Goal: Task Accomplishment & Management: Use online tool/utility

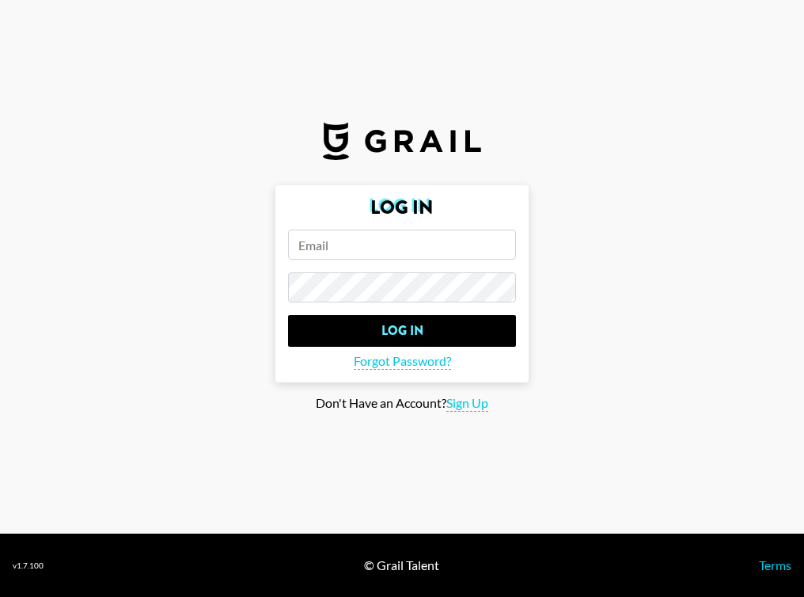
click at [350, 247] on input "email" at bounding box center [402, 244] width 228 height 30
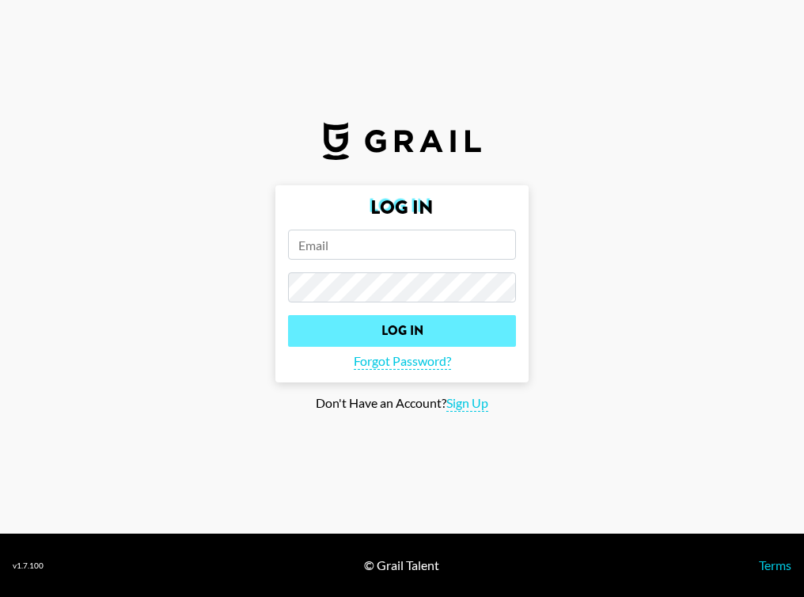
type input "[PERSON_NAME][EMAIL_ADDRESS][DOMAIN_NAME]"
click at [288, 315] on input "Log In" at bounding box center [402, 331] width 228 height 32
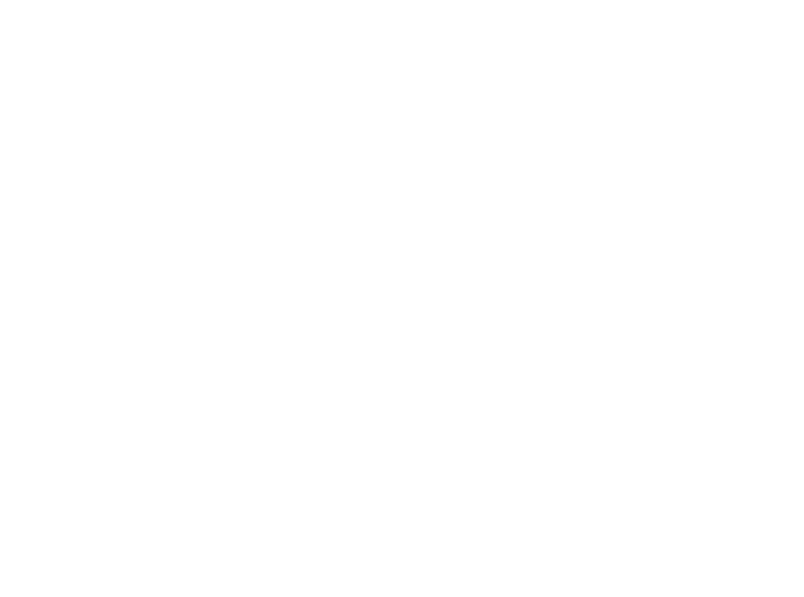
select select "Song"
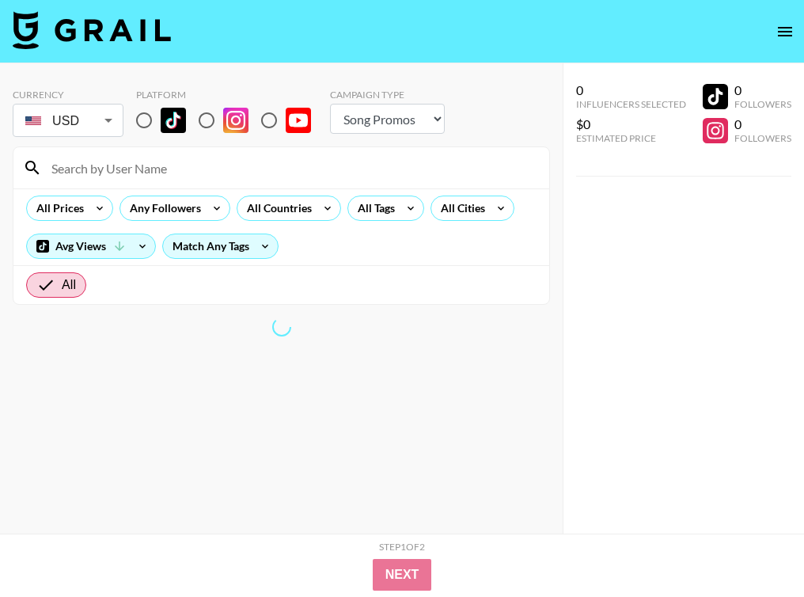
click at [146, 121] on input "radio" at bounding box center [143, 120] width 33 height 33
radio input "true"
click at [146, 113] on input "radio" at bounding box center [143, 120] width 33 height 33
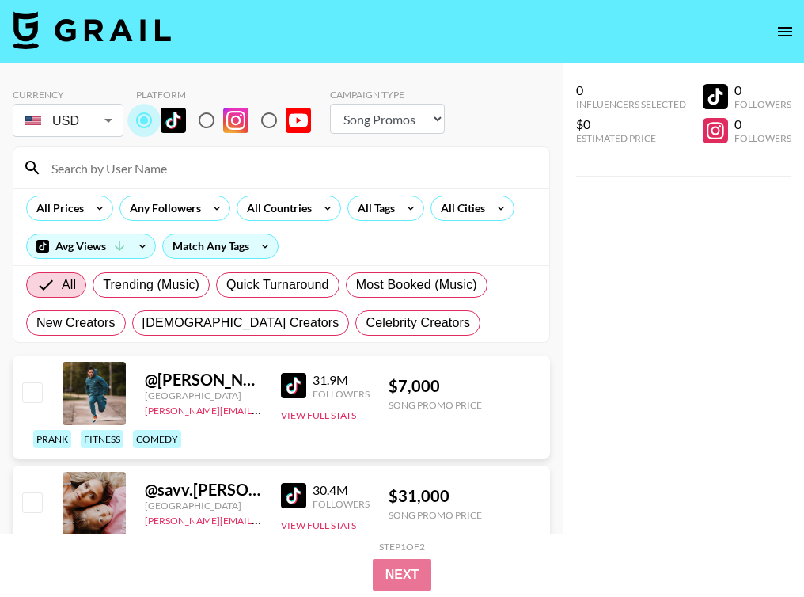
click at [144, 119] on input "radio" at bounding box center [143, 120] width 33 height 33
click at [438, 104] on select "Choose Type... Song Promos Brand Promos" at bounding box center [387, 119] width 115 height 30
click at [330, 104] on select "Choose Type... Song Promos Brand Promos" at bounding box center [387, 119] width 115 height 30
click at [407, 128] on select "Choose Type... Song Promos Brand Promos" at bounding box center [387, 119] width 115 height 30
select select "Brand"
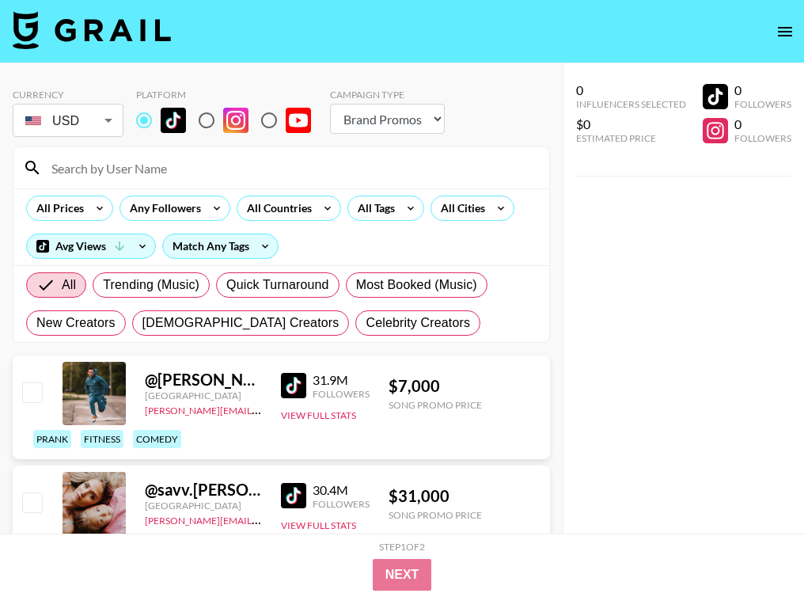
click at [330, 104] on select "Choose Type... Song Promos Brand Promos" at bounding box center [387, 119] width 115 height 30
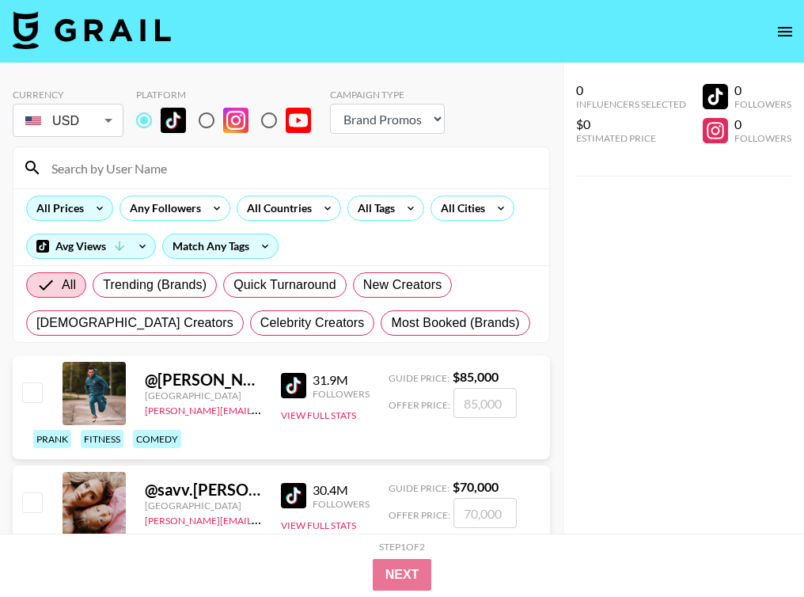
click at [61, 208] on div "All Prices" at bounding box center [57, 208] width 60 height 24
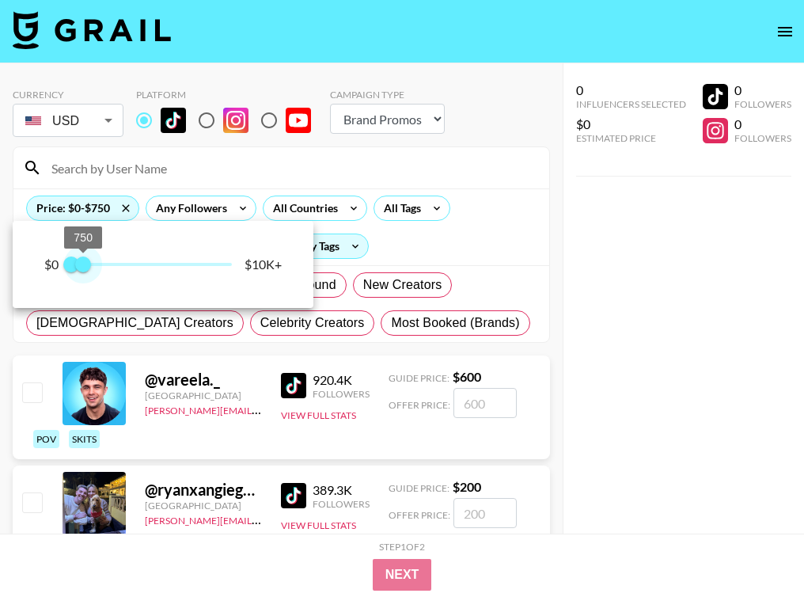
type input "1000"
drag, startPoint x: 228, startPoint y: 263, endPoint x: 86, endPoint y: 260, distance: 141.7
click at [86, 260] on span "1,000" at bounding box center [87, 264] width 16 height 16
click at [164, 176] on div at bounding box center [402, 298] width 804 height 597
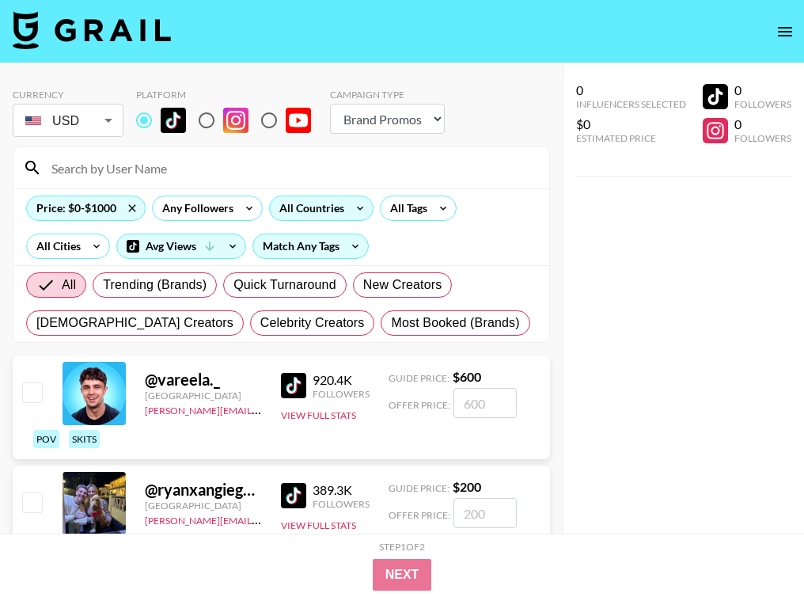
click at [312, 206] on div "All Countries" at bounding box center [309, 208] width 78 height 24
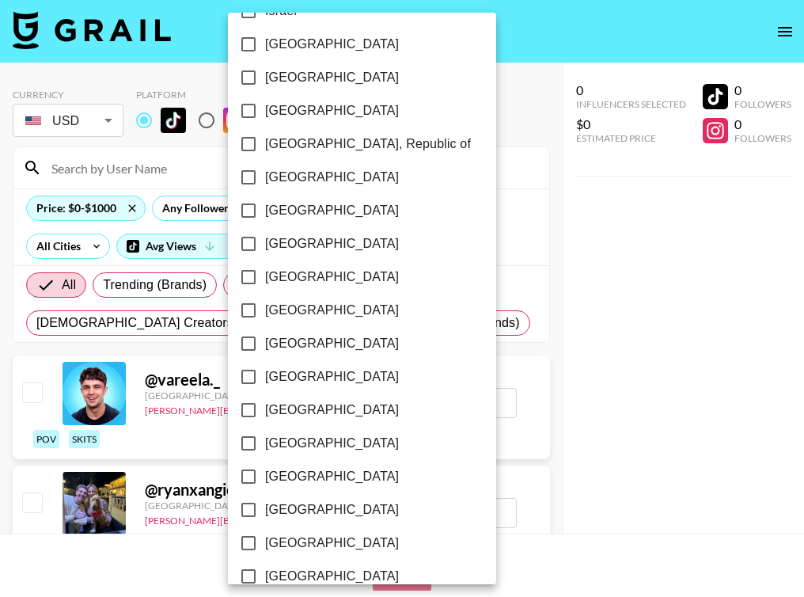
scroll to position [1248, 0]
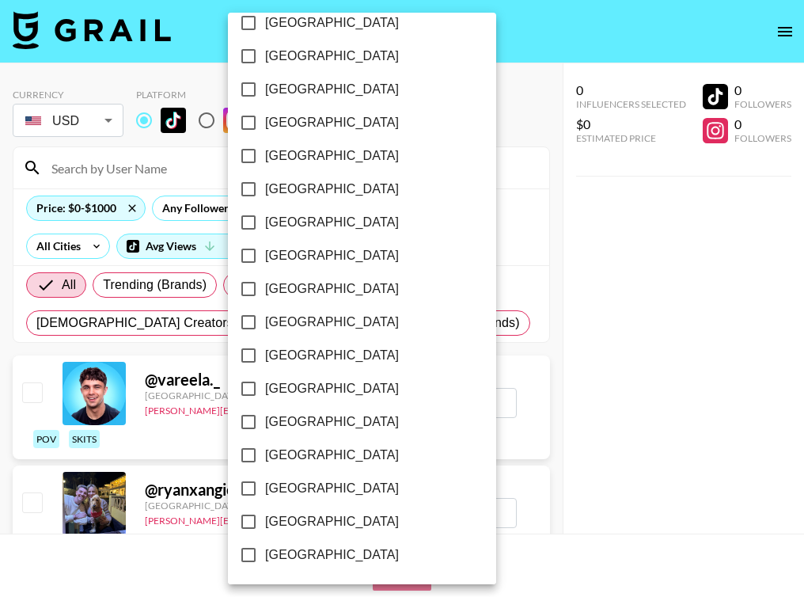
click at [275, 531] on label "[GEOGRAPHIC_DATA]" at bounding box center [351, 521] width 239 height 33
click at [265, 531] on input "[GEOGRAPHIC_DATA]" at bounding box center [248, 521] width 33 height 33
checkbox input "true"
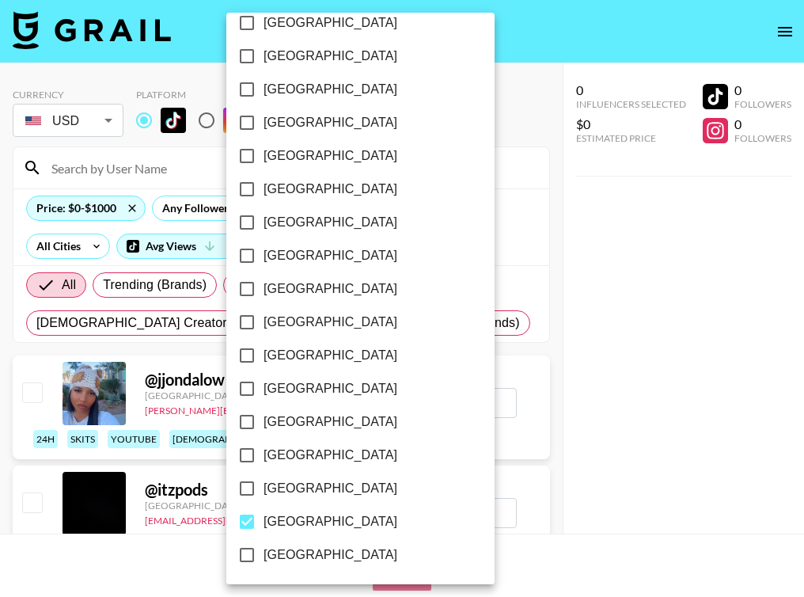
click at [522, 237] on div at bounding box center [402, 298] width 804 height 597
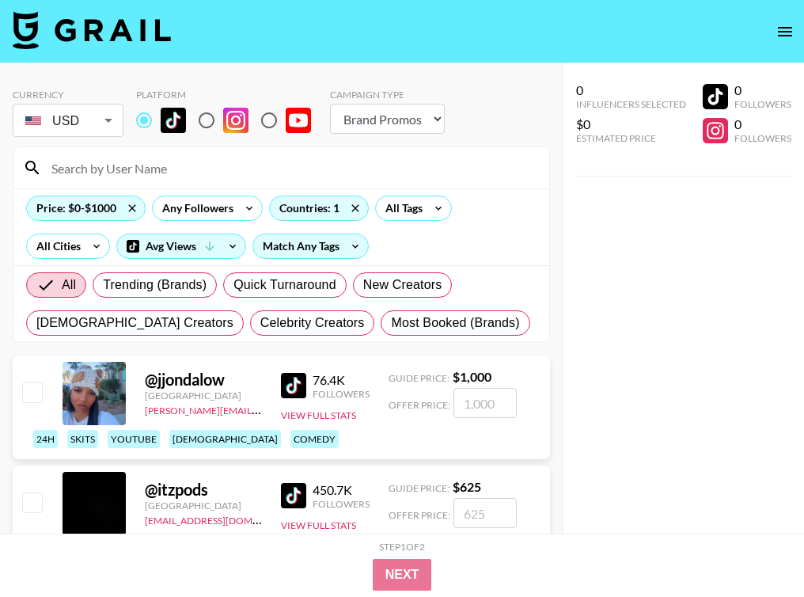
click at [203, 123] on input "radio" at bounding box center [206, 120] width 33 height 33
radio input "true"
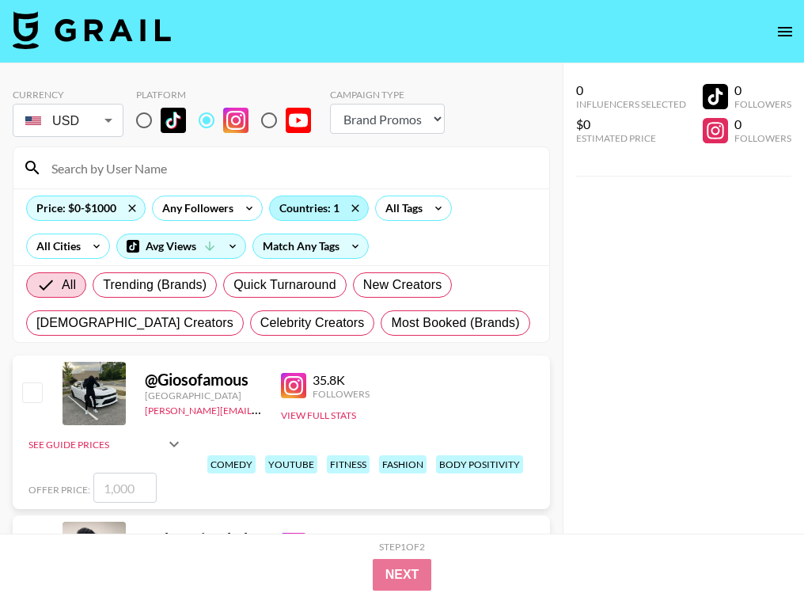
click at [332, 214] on div "Countries: 1" at bounding box center [319, 208] width 98 height 24
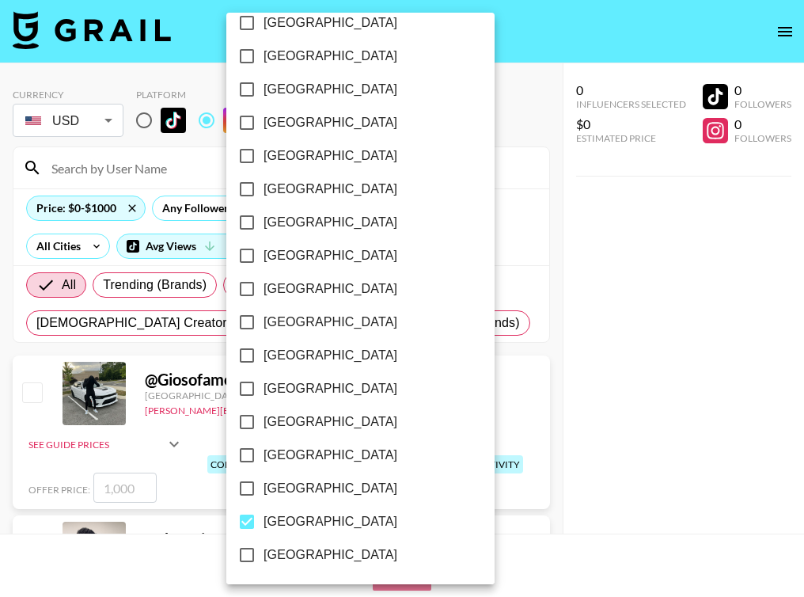
click at [527, 289] on div at bounding box center [402, 298] width 804 height 597
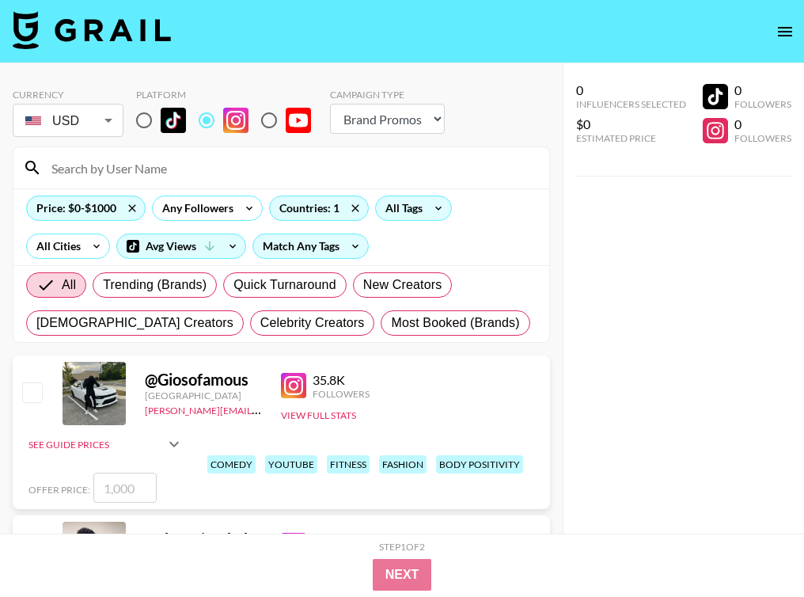
click at [433, 198] on icon at bounding box center [438, 208] width 25 height 24
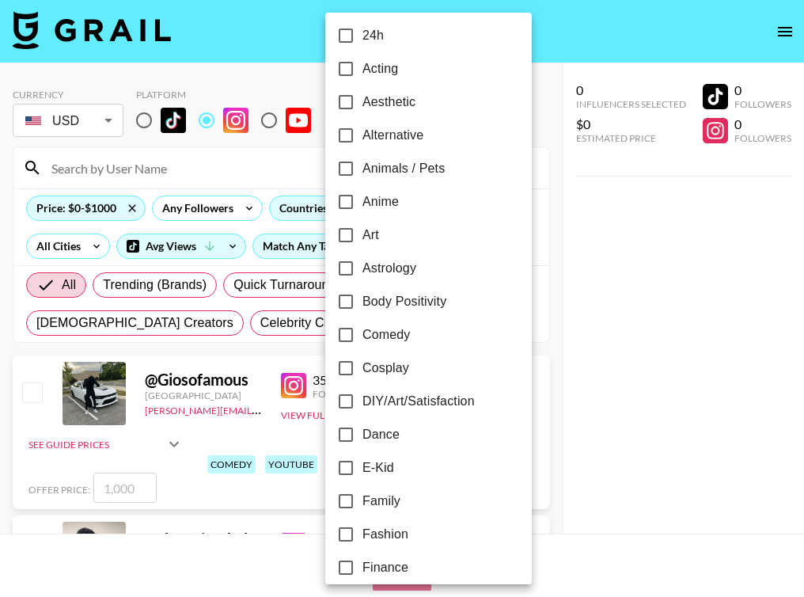
scroll to position [0, 0]
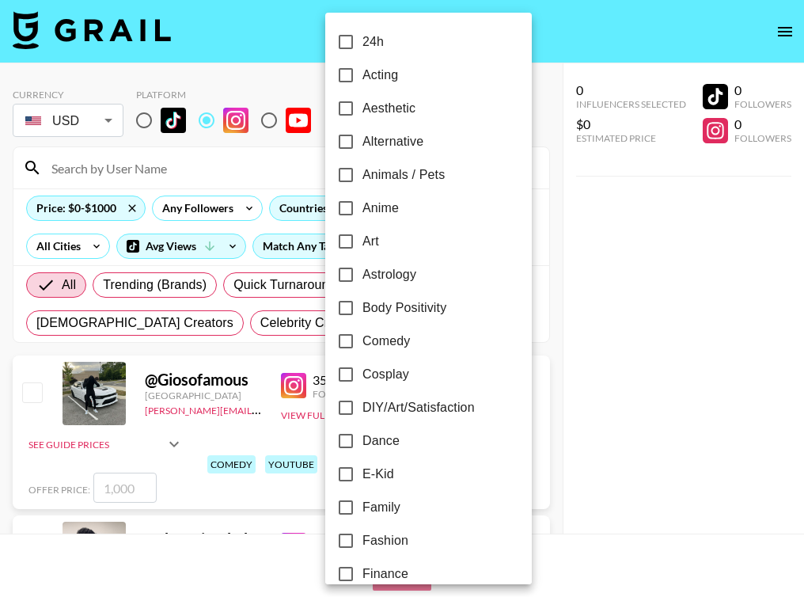
click at [506, 267] on div at bounding box center [402, 298] width 804 height 597
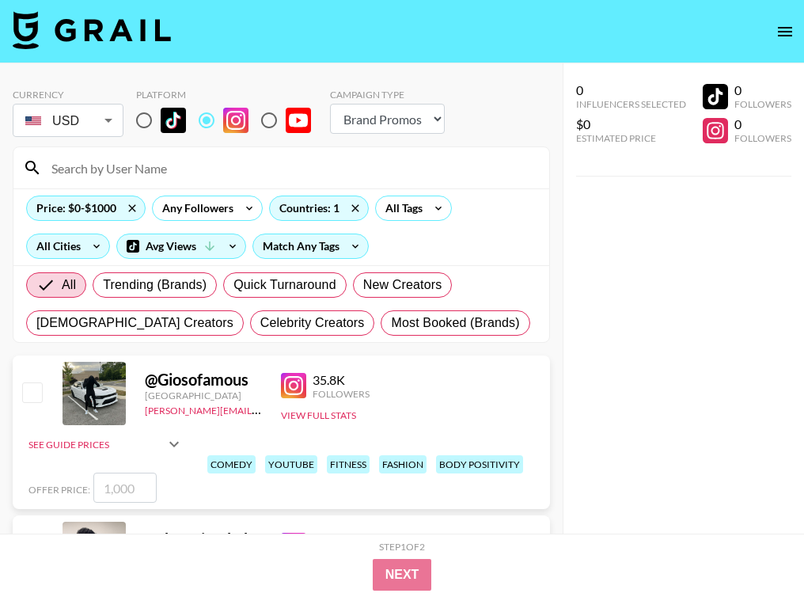
click at [72, 234] on div "All Cities" at bounding box center [55, 246] width 57 height 24
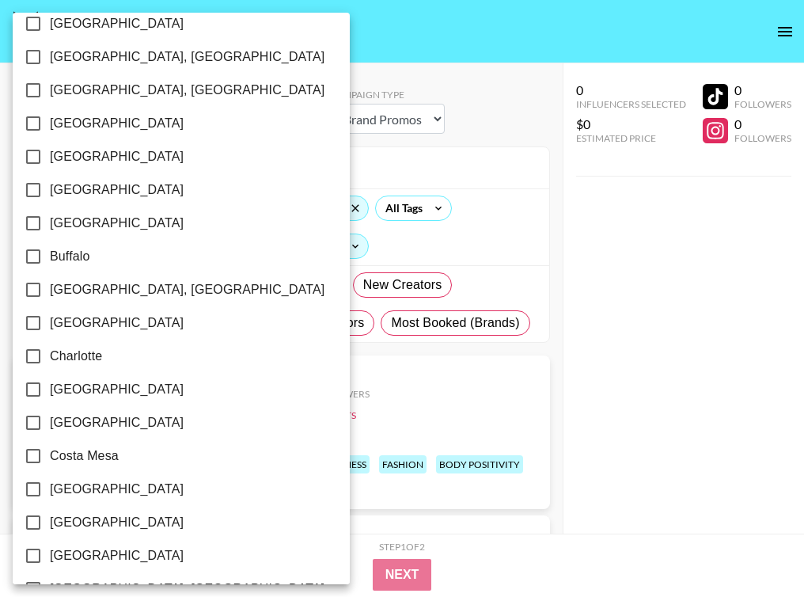
scroll to position [290, 0]
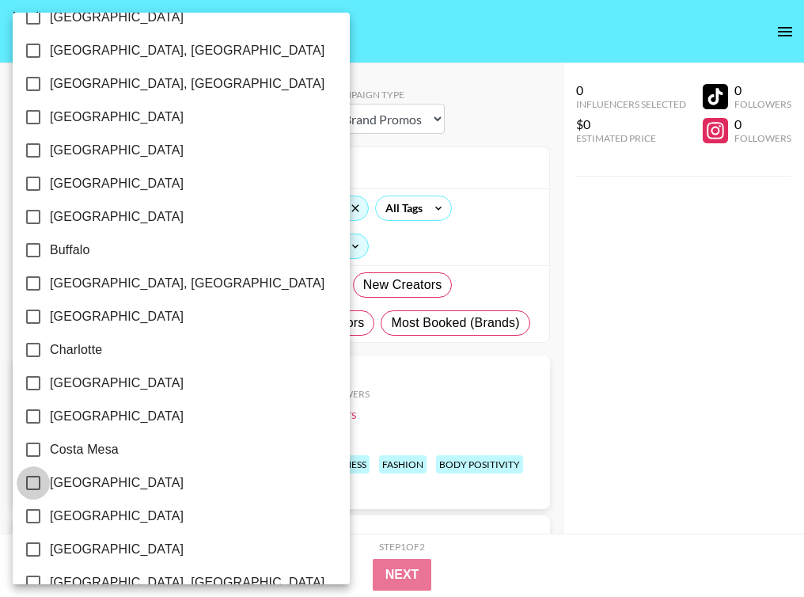
click at [42, 481] on input "[GEOGRAPHIC_DATA]" at bounding box center [33, 482] width 33 height 33
checkbox input "true"
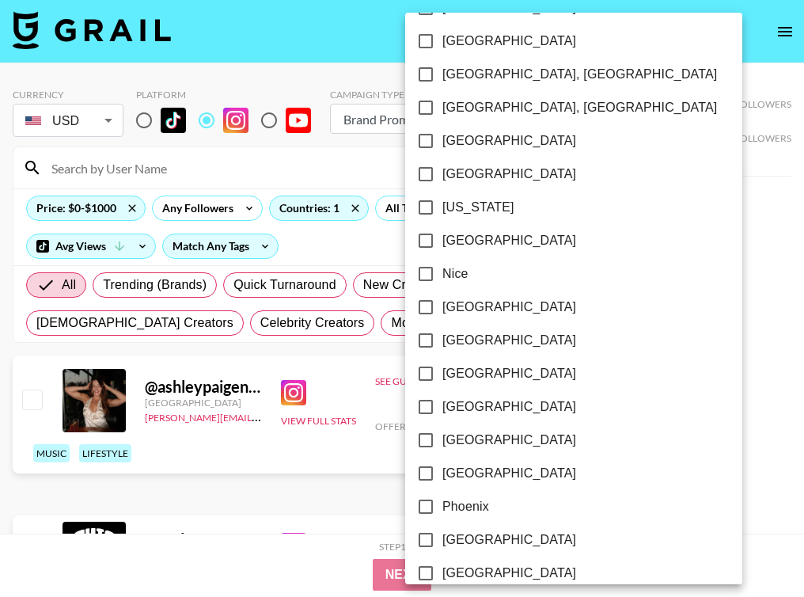
scroll to position [1534, 0]
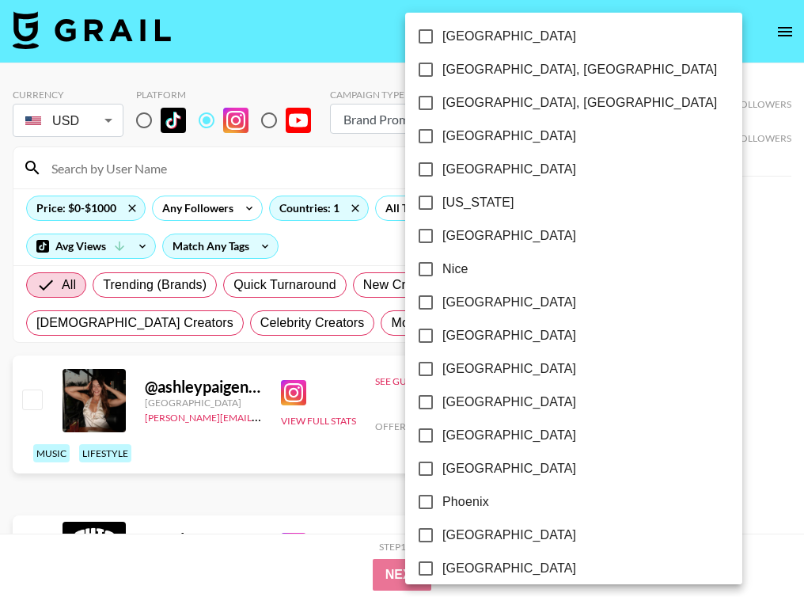
click at [372, 472] on div at bounding box center [402, 298] width 804 height 597
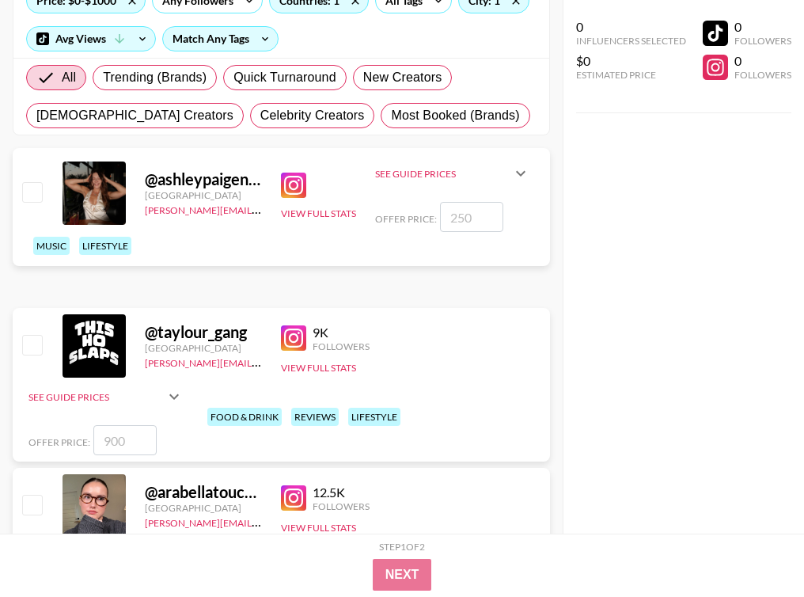
scroll to position [214, 0]
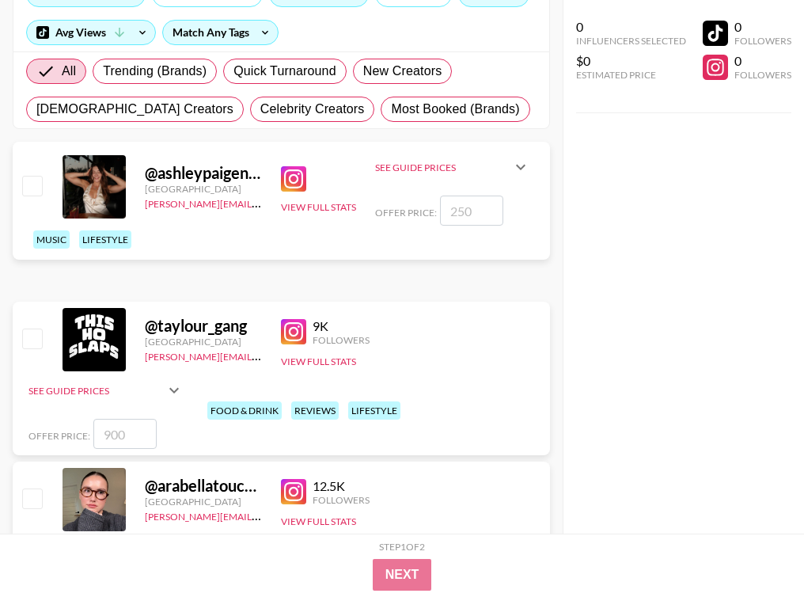
click at [290, 180] on img at bounding box center [293, 178] width 25 height 25
click at [289, 332] on img at bounding box center [293, 331] width 25 height 25
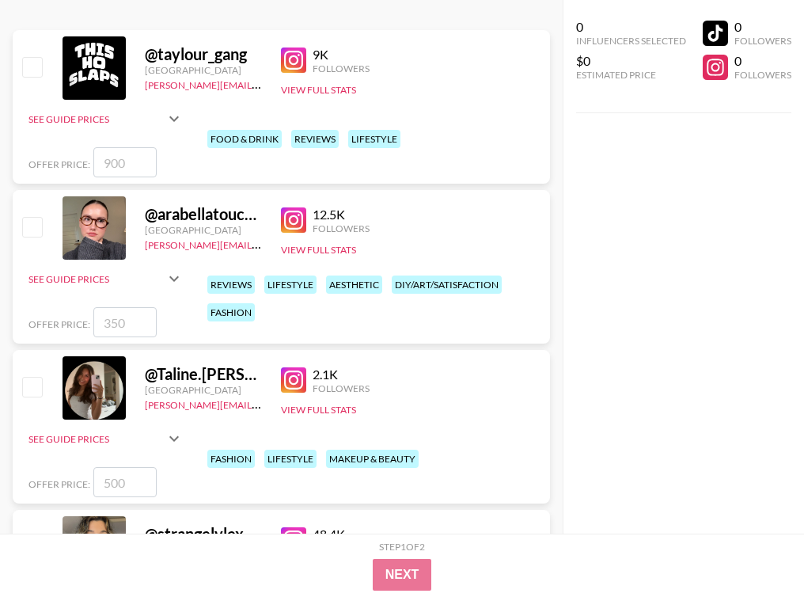
scroll to position [559, 0]
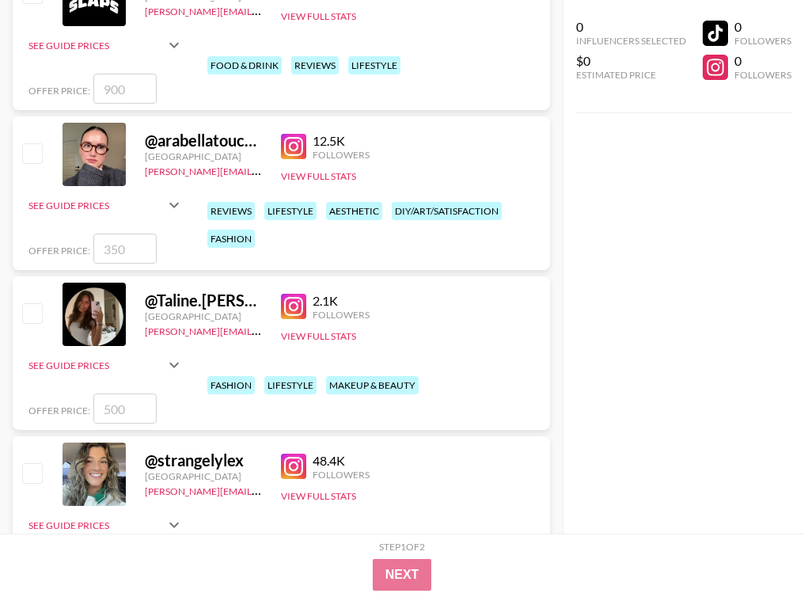
click at [294, 145] on img at bounding box center [293, 146] width 25 height 25
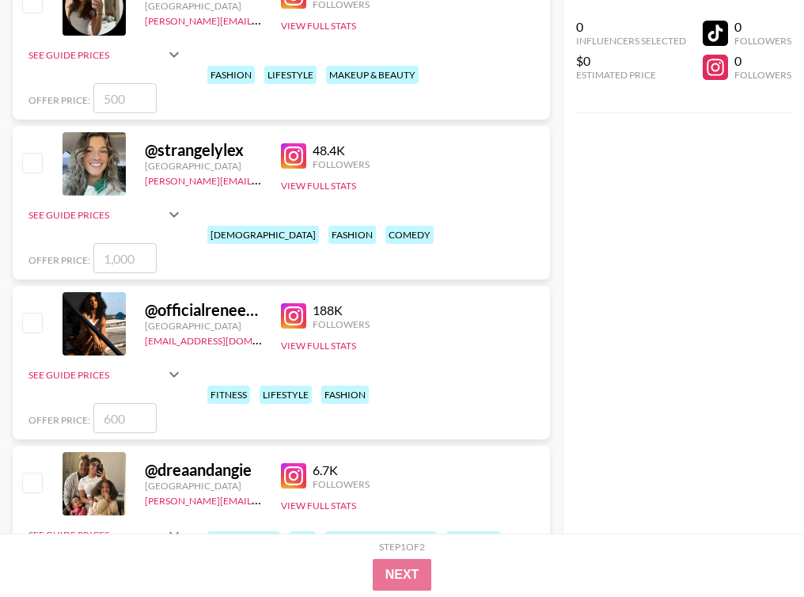
scroll to position [870, 0]
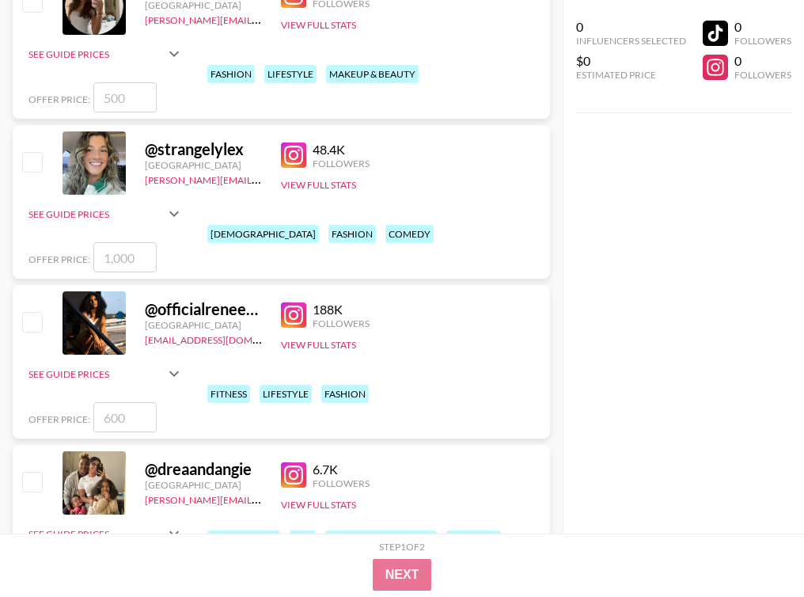
click at [300, 146] on img at bounding box center [293, 154] width 25 height 25
